Goal: Task Accomplishment & Management: Use online tool/utility

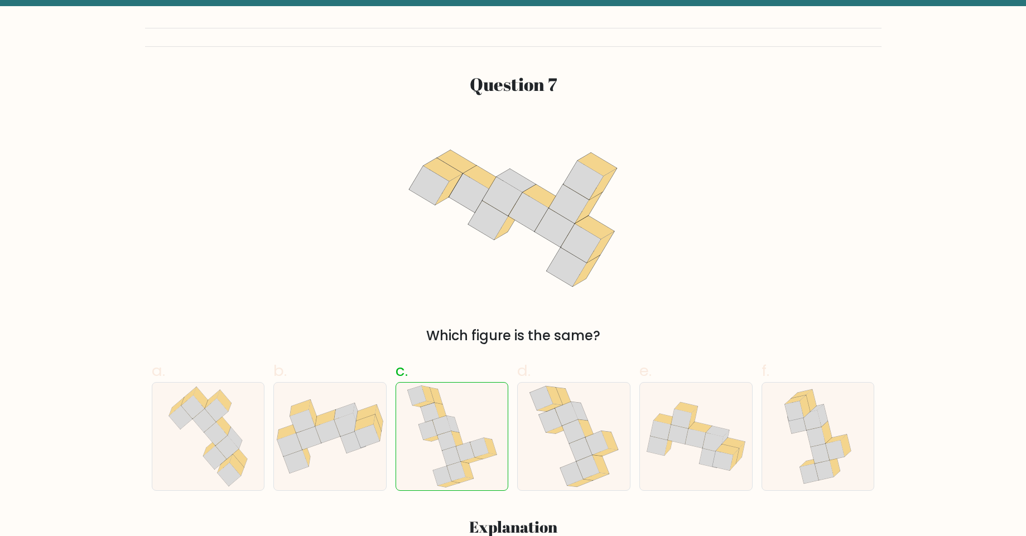
scroll to position [61, 0]
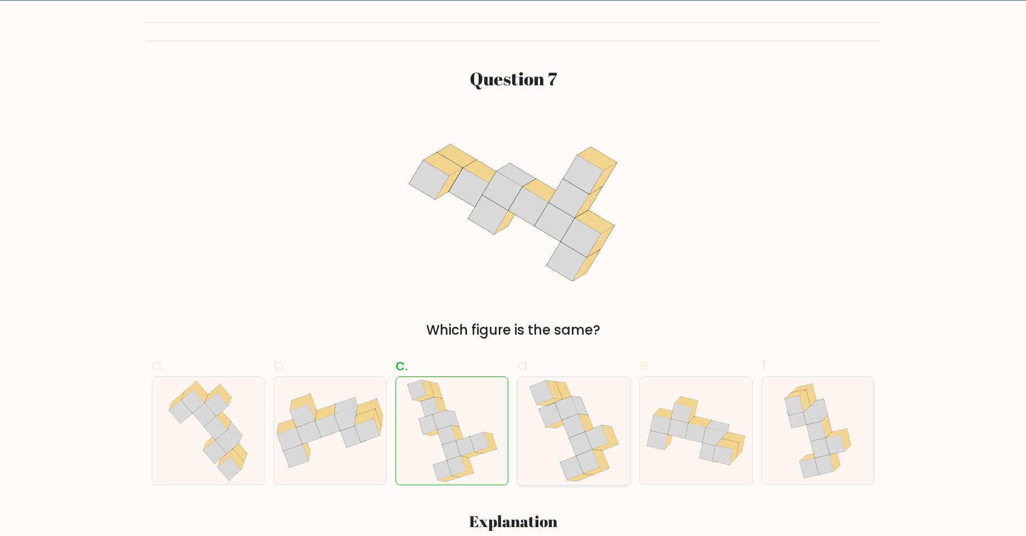
click at [576, 412] on icon at bounding box center [566, 408] width 23 height 24
click at [514, 215] on input "d." at bounding box center [513, 210] width 1 height 7
radio input "true"
click at [461, 430] on icon at bounding box center [452, 431] width 91 height 108
click at [513, 215] on input "c." at bounding box center [513, 210] width 1 height 7
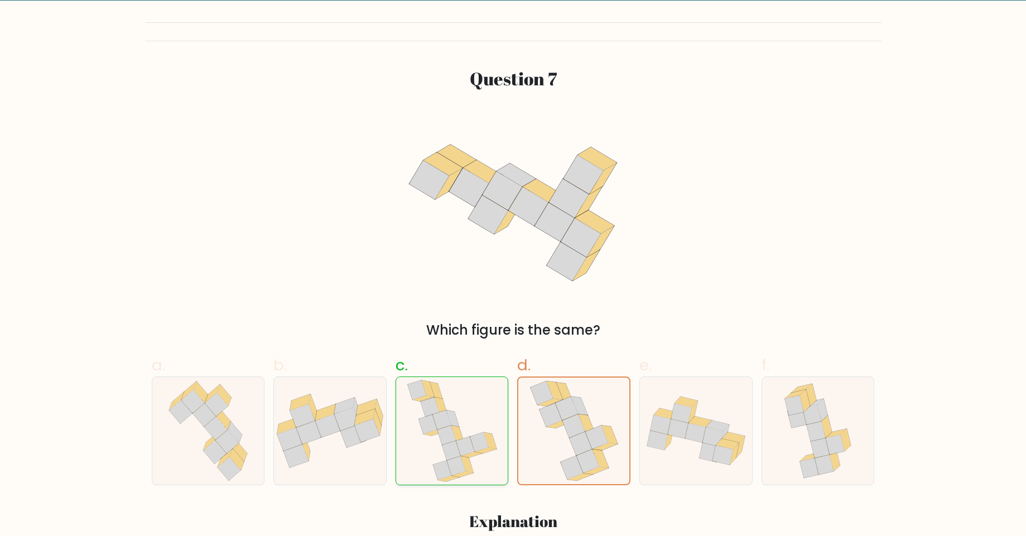
radio input "true"
click at [461, 430] on icon at bounding box center [452, 431] width 91 height 108
click at [513, 215] on input "c." at bounding box center [513, 210] width 1 height 7
click at [461, 430] on icon at bounding box center [452, 431] width 91 height 108
click at [513, 215] on input "c." at bounding box center [513, 210] width 1 height 7
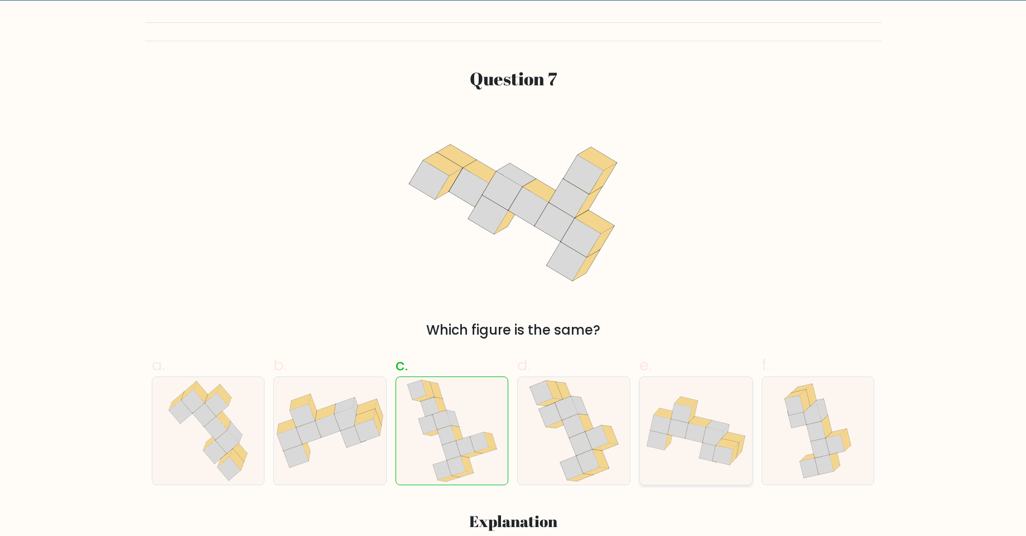
click at [741, 428] on icon at bounding box center [696, 430] width 112 height 83
click at [514, 215] on input "e." at bounding box center [513, 210] width 1 height 7
radio input "true"
click at [707, 436] on icon at bounding box center [712, 436] width 20 height 19
click at [514, 215] on input "e." at bounding box center [513, 210] width 1 height 7
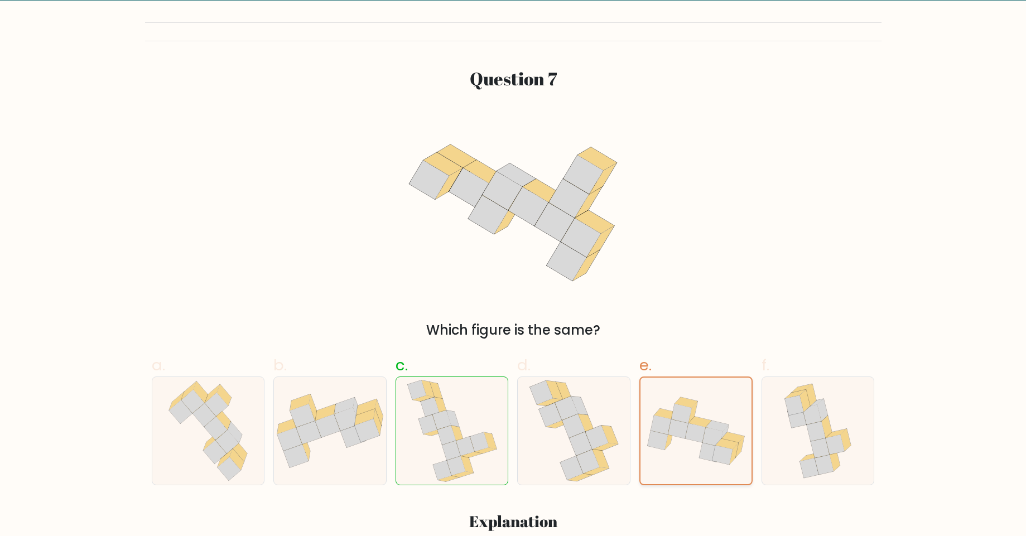
click at [687, 453] on icon at bounding box center [695, 431] width 111 height 82
click at [514, 215] on input "e." at bounding box center [513, 210] width 1 height 7
click at [467, 436] on icon at bounding box center [452, 431] width 91 height 108
click at [513, 215] on input "c." at bounding box center [513, 210] width 1 height 7
radio input "true"
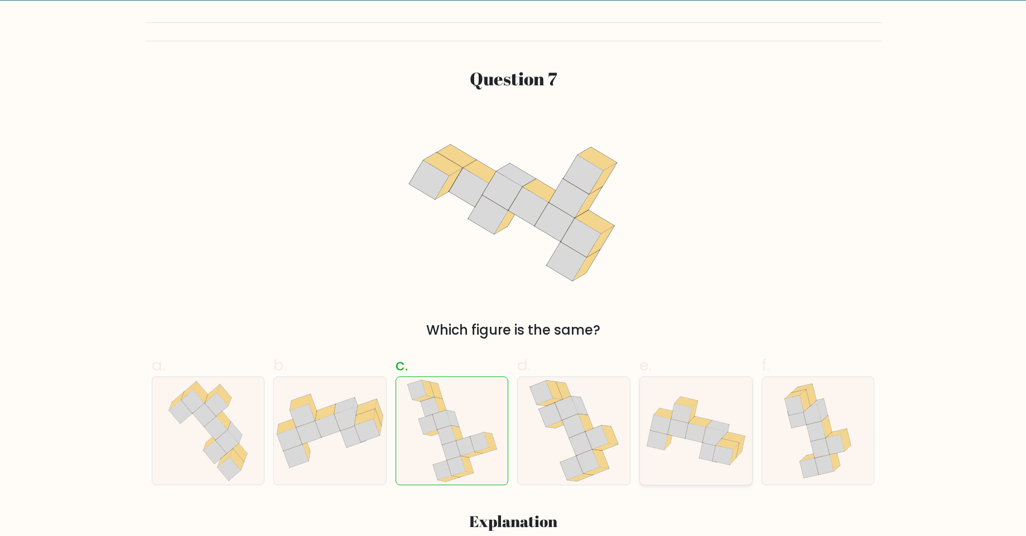
click at [710, 407] on icon at bounding box center [696, 430] width 112 height 83
click at [514, 215] on input "e." at bounding box center [513, 210] width 1 height 7
radio input "true"
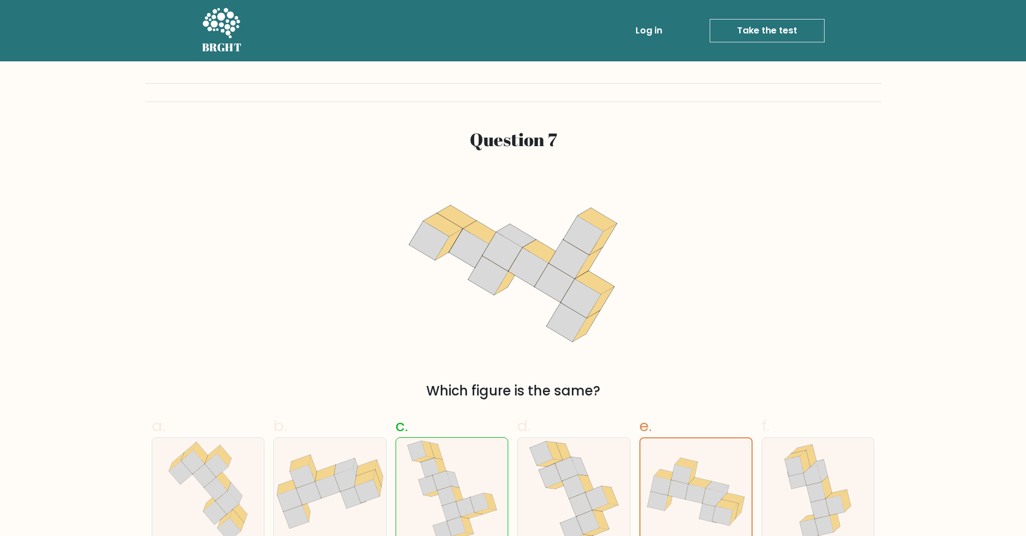
click at [738, 33] on link "Take the test" at bounding box center [766, 30] width 115 height 23
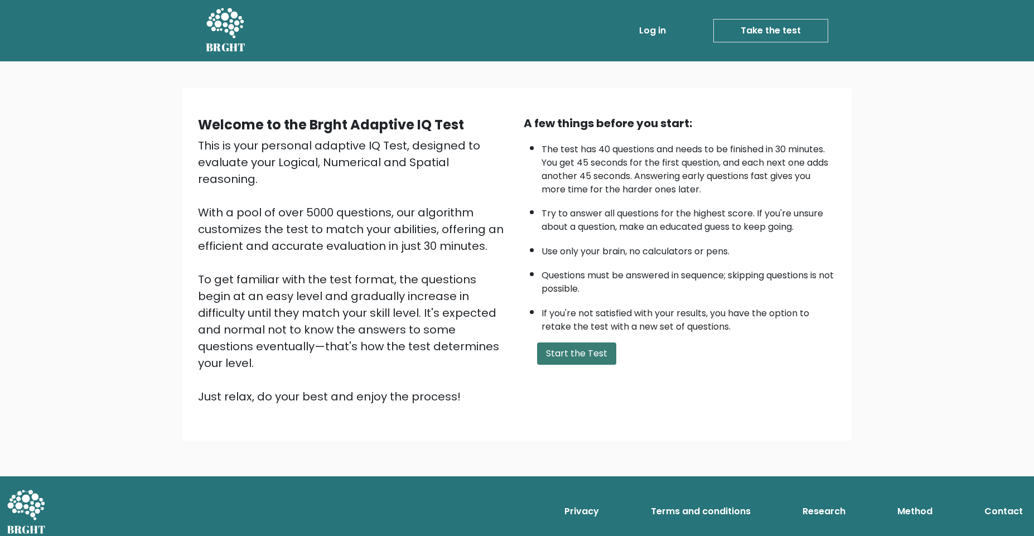
click at [591, 355] on button "Start the Test" at bounding box center [576, 353] width 79 height 22
